Goal: Check status: Check status

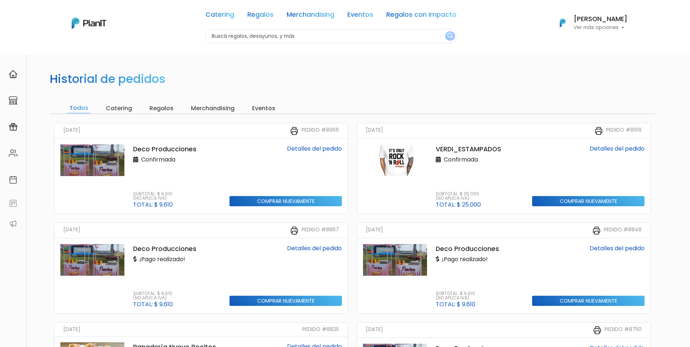
click at [310, 145] on link "Detalles del pedido" at bounding box center [314, 148] width 55 height 8
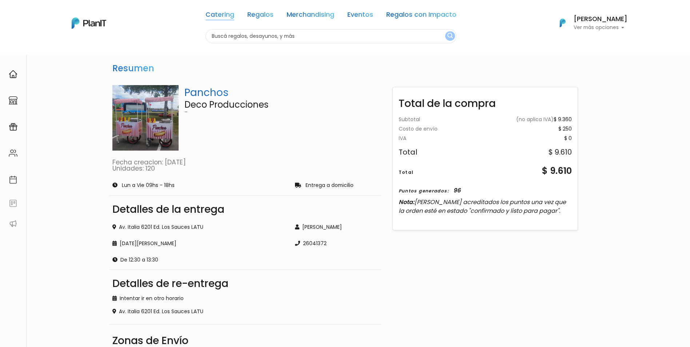
click at [229, 12] on link "Catering" at bounding box center [220, 16] width 29 height 9
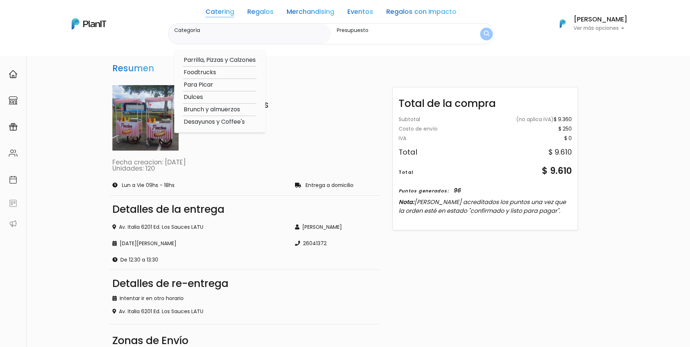
click at [328, 79] on div "Panchos Deco Producciones - Fecha creacion: [DATE] Unidades: 120 Lun a Vie 09hs…" at bounding box center [245, 246] width 280 height 334
